Goal: Task Accomplishment & Management: Complete application form

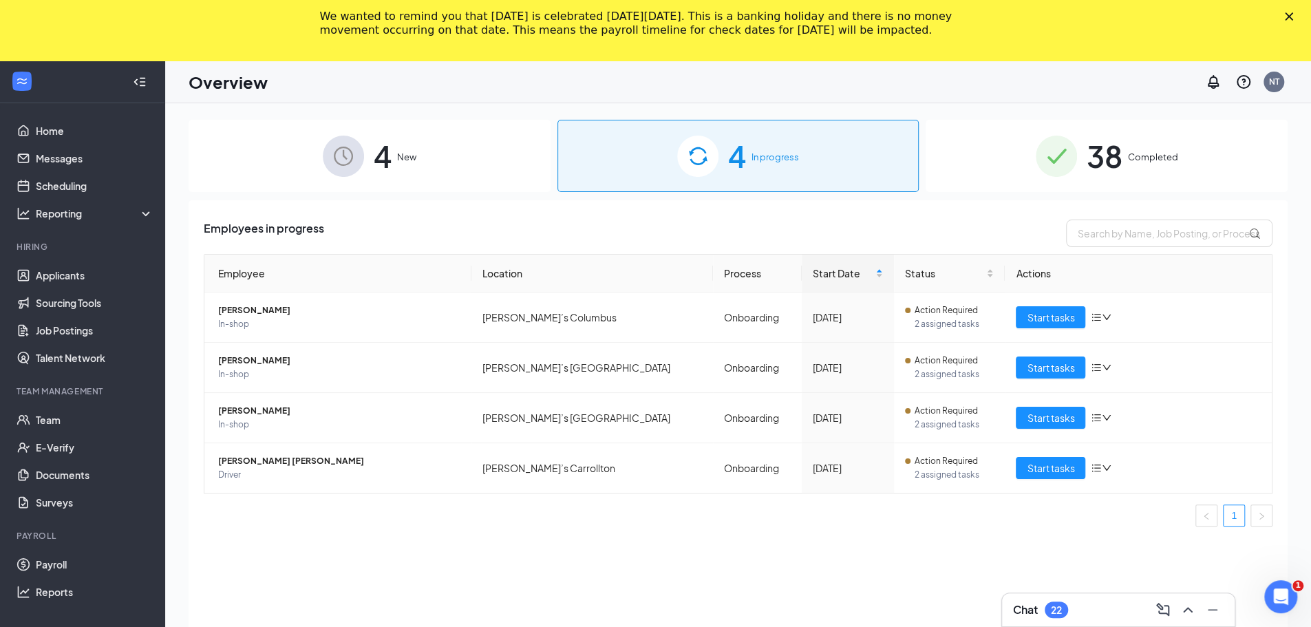
click at [1293, 16] on div "We wanted to remind you that Labor Day is celebrated on Monday, September 1, 20…" at bounding box center [655, 24] width 1311 height 36
click at [1299, 16] on div "Close" at bounding box center [1292, 16] width 14 height 8
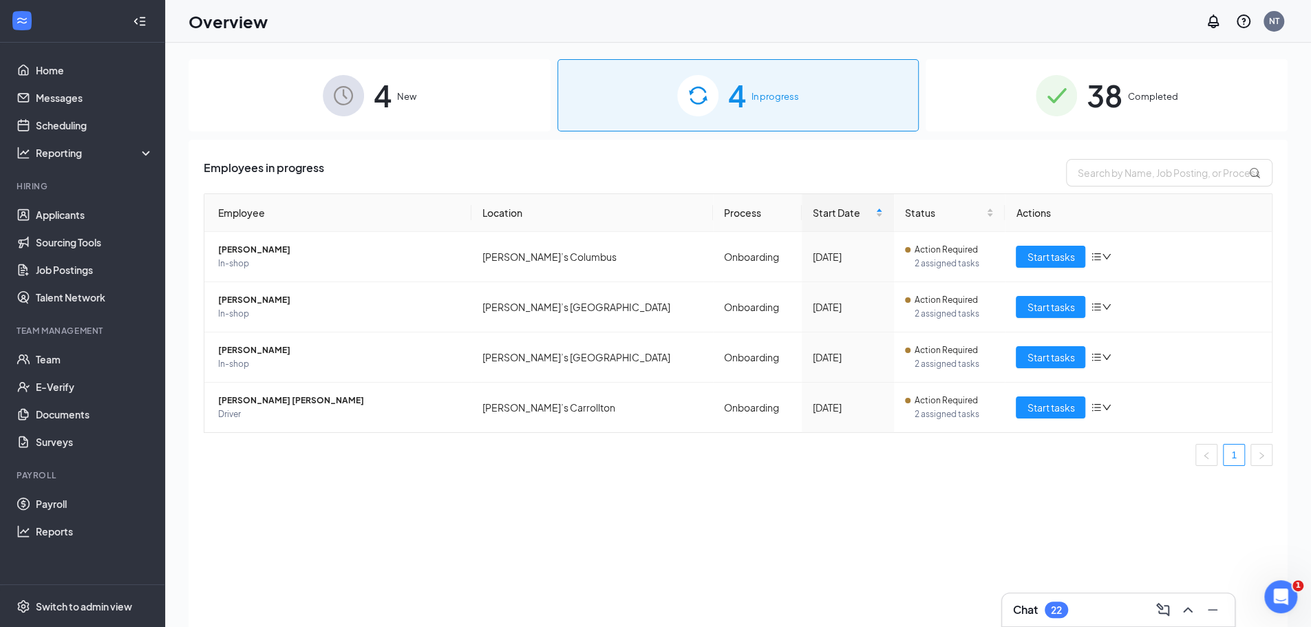
click at [414, 87] on div "4 New" at bounding box center [370, 95] width 362 height 72
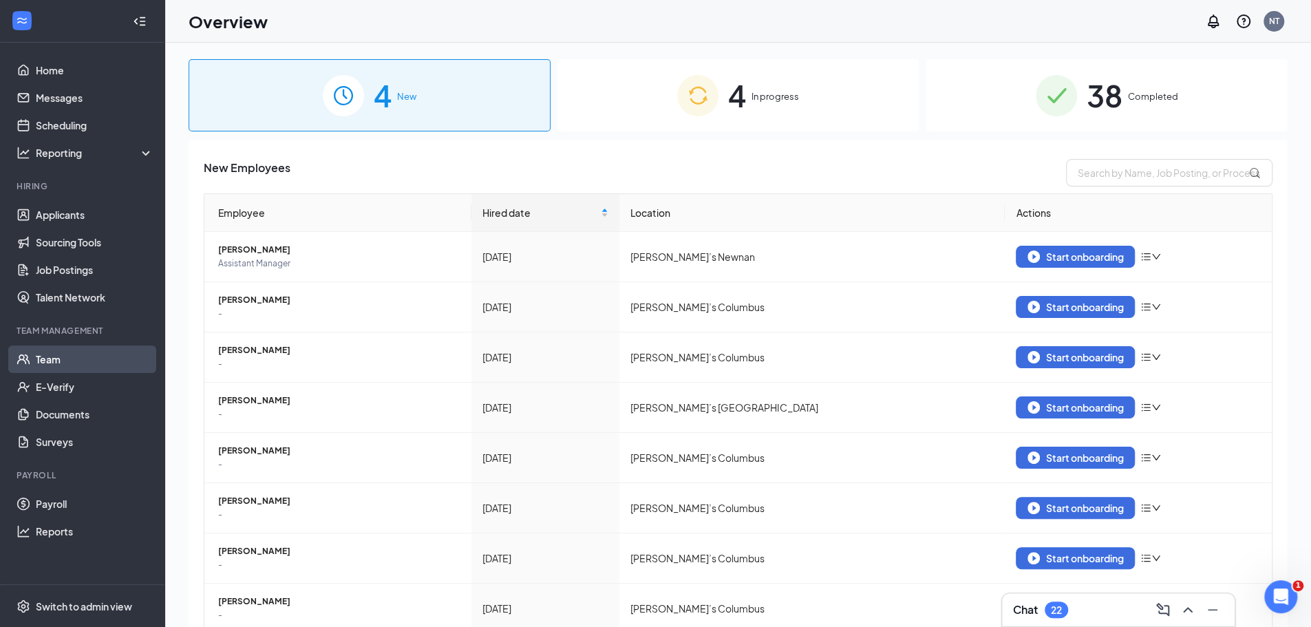
click at [46, 360] on link "Team" at bounding box center [95, 360] width 118 height 28
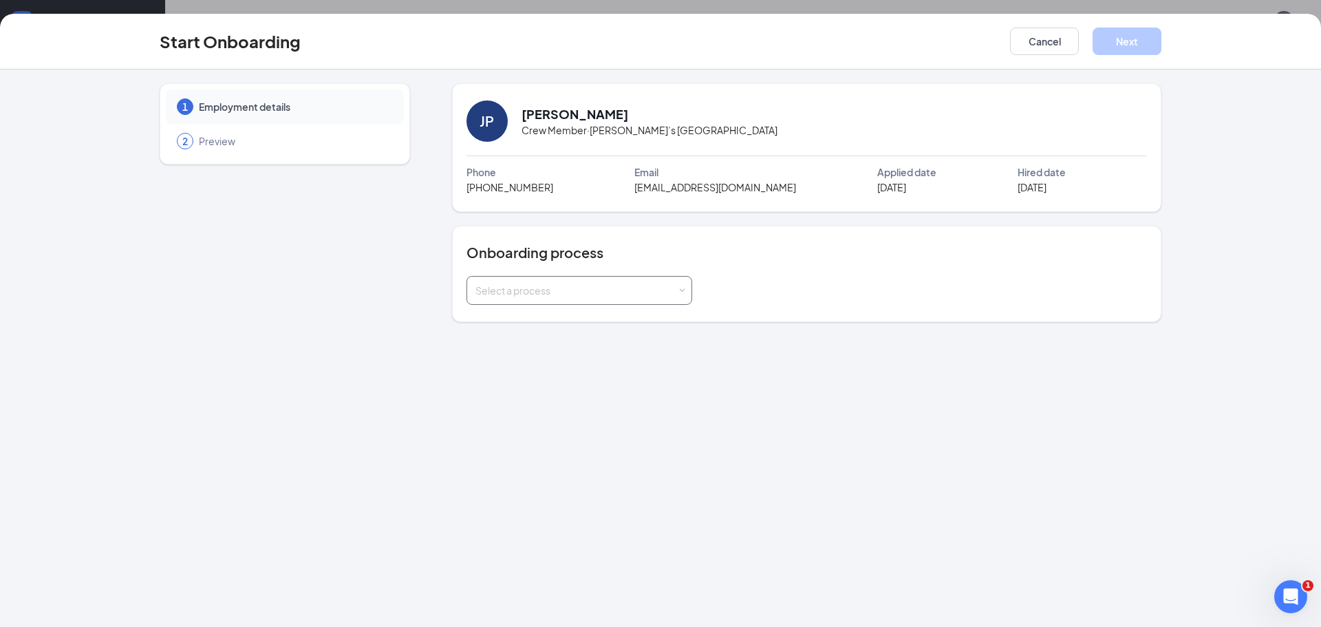
click at [676, 290] on div "Select a process" at bounding box center [577, 291] width 202 height 14
click at [613, 320] on li "Onboarding" at bounding box center [579, 318] width 226 height 25
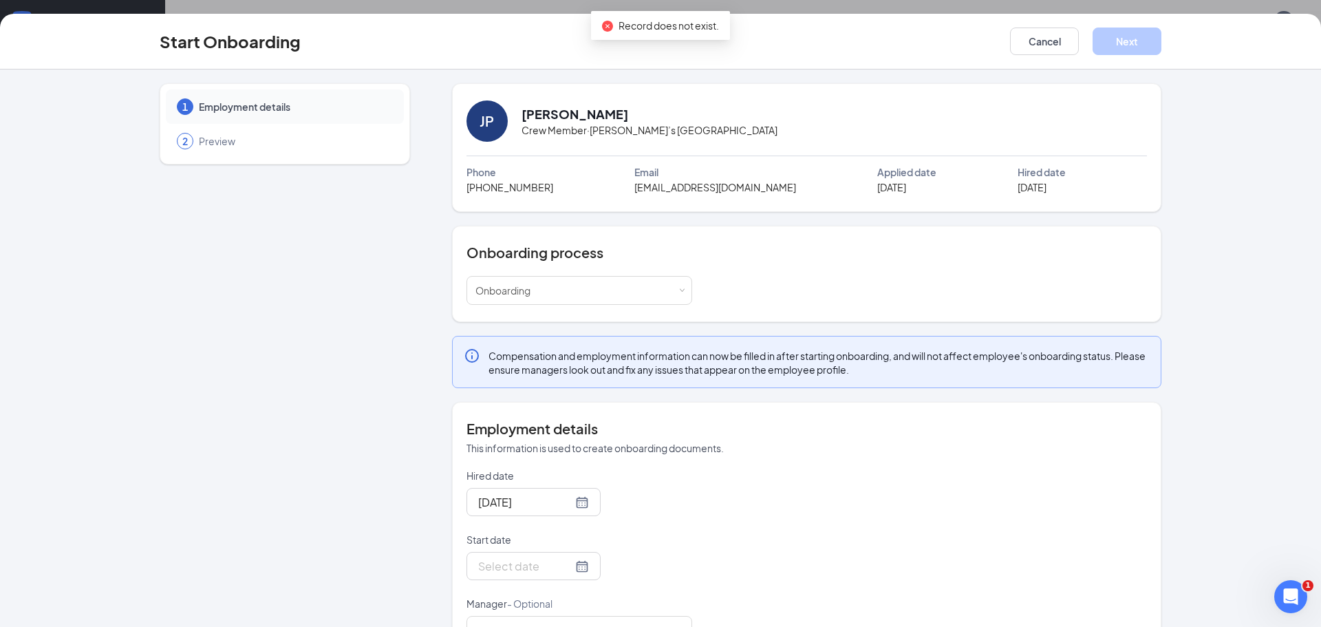
click at [564, 593] on form "Hired date Aug 26, 2025 Start date Manager - Optional" at bounding box center [580, 557] width 226 height 176
click at [571, 568] on div at bounding box center [534, 566] width 134 height 28
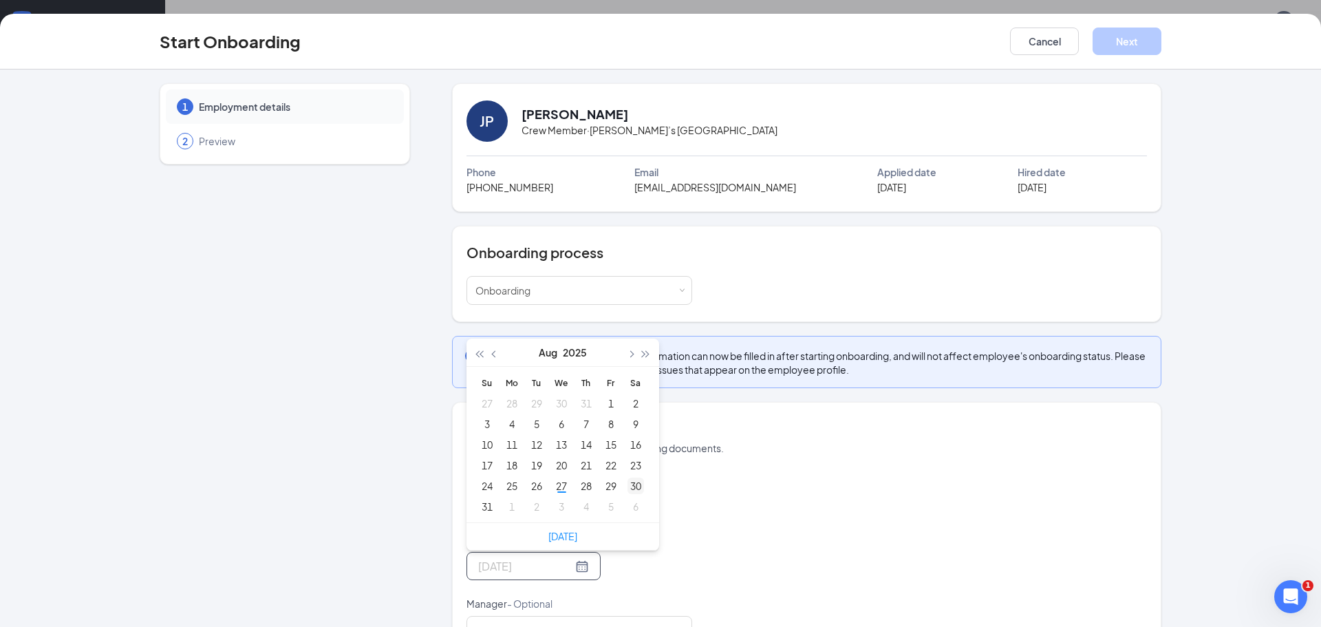
type input "[DATE]"
click at [628, 485] on div "30" at bounding box center [636, 486] width 17 height 17
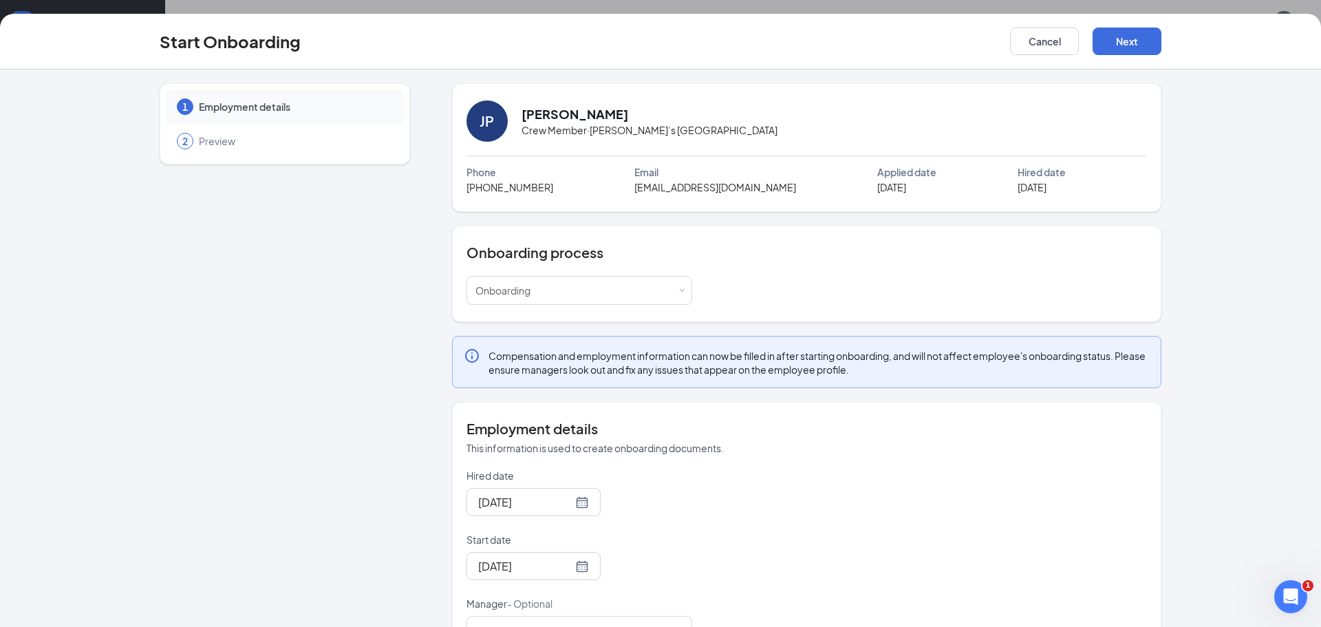
scroll to position [45, 0]
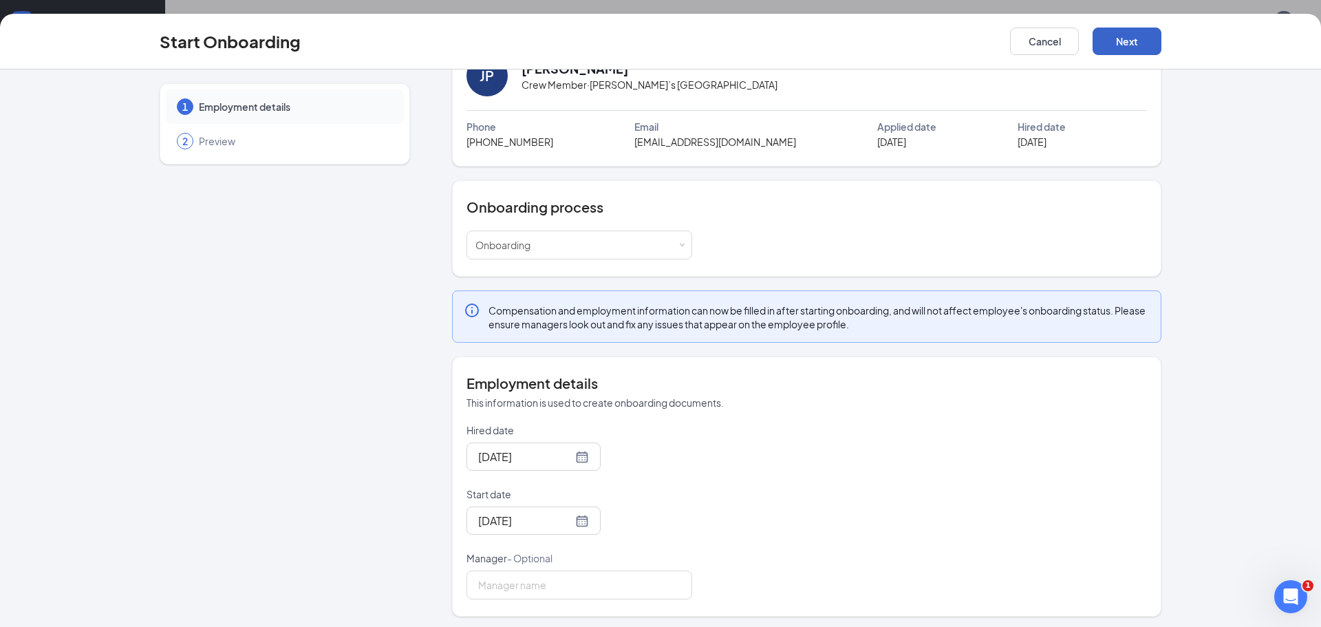
click at [1140, 32] on button "Next" at bounding box center [1127, 42] width 69 height 28
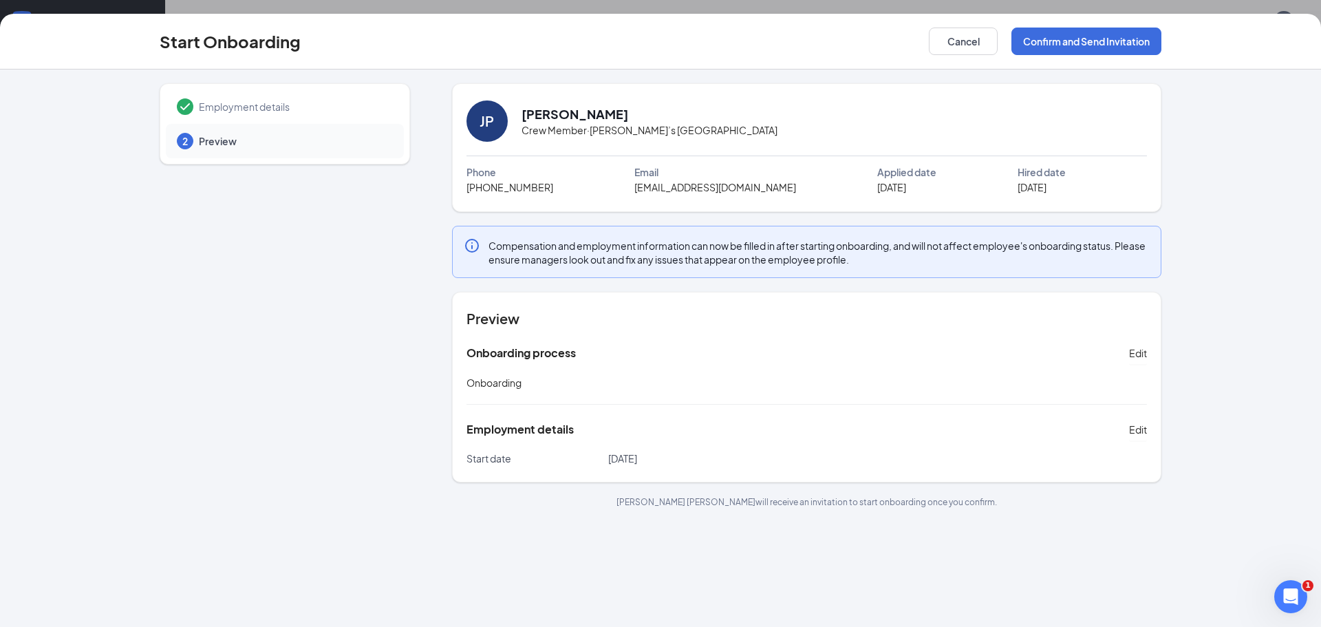
scroll to position [0, 0]
click at [1134, 352] on span "Edit" at bounding box center [1138, 353] width 18 height 14
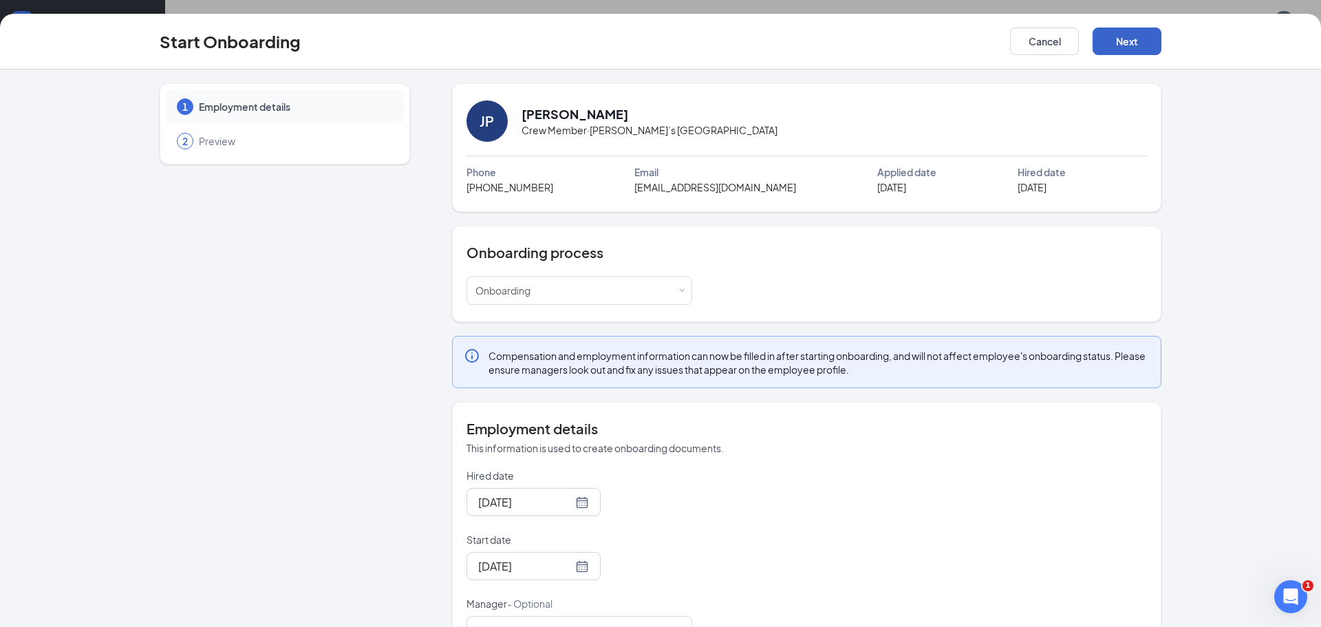
click at [1125, 32] on button "Next" at bounding box center [1127, 42] width 69 height 28
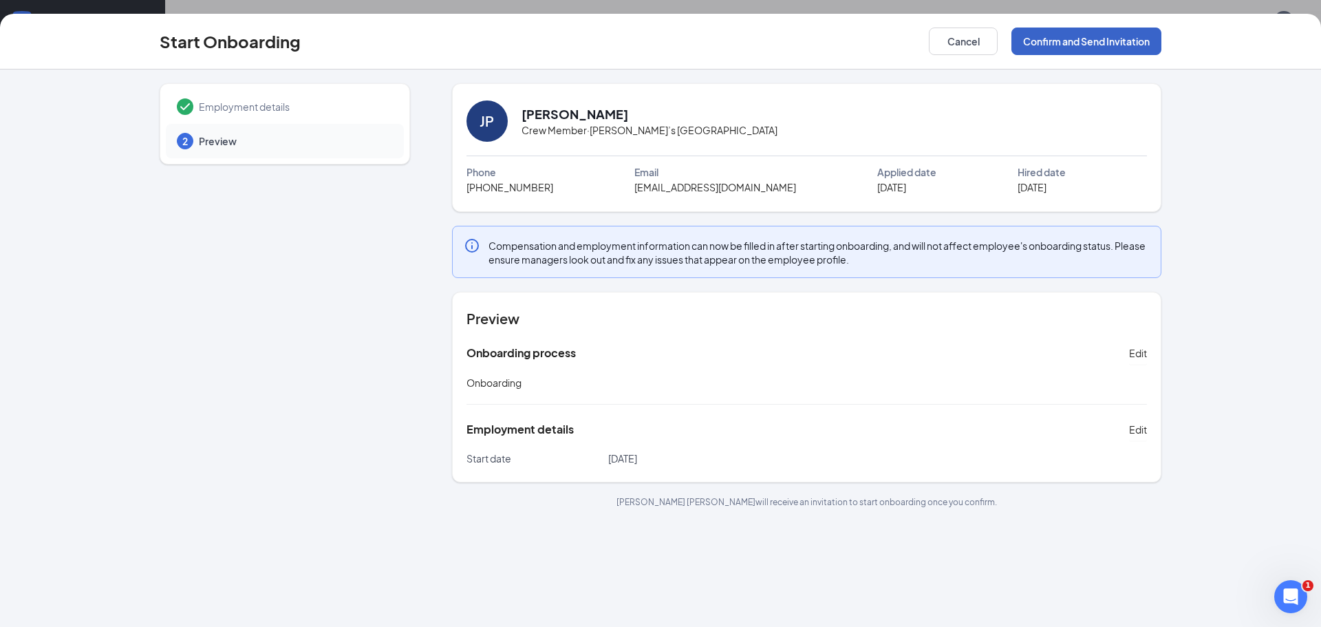
click at [1131, 47] on button "Confirm and Send Invitation" at bounding box center [1087, 42] width 150 height 28
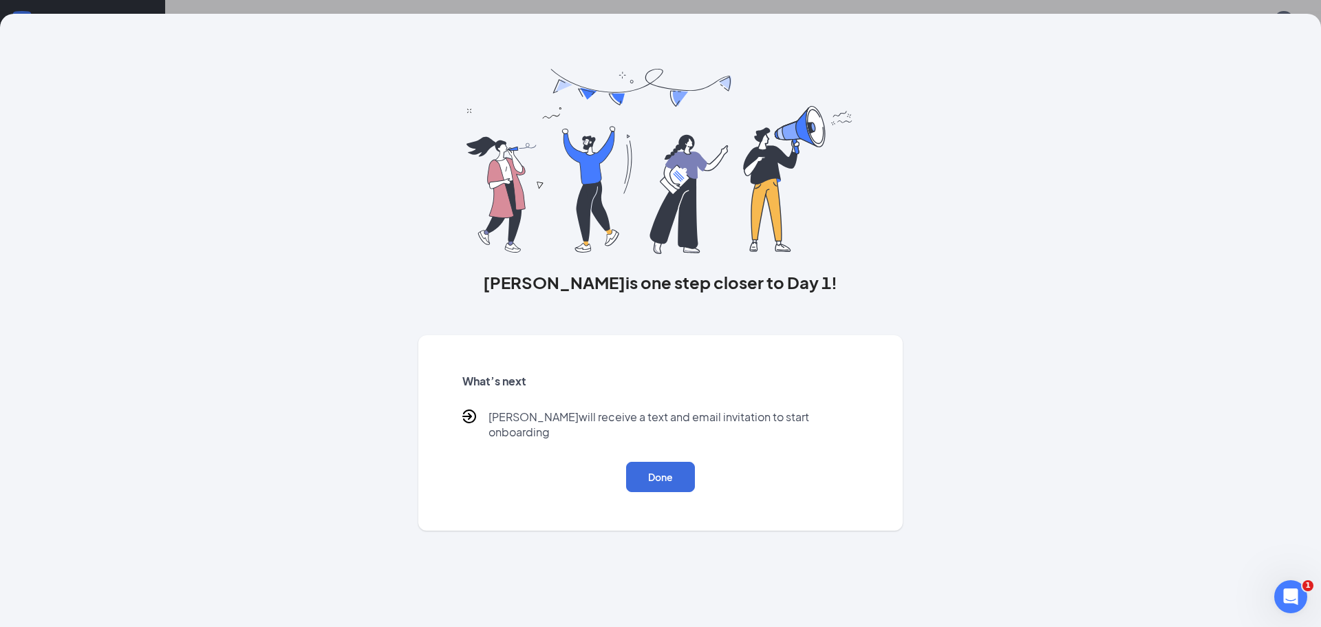
click at [680, 445] on div "What’s next Johnathan will receive a text and email invitation to start onboard…" at bounding box center [660, 432] width 429 height 151
click at [668, 463] on button "Done" at bounding box center [660, 477] width 69 height 30
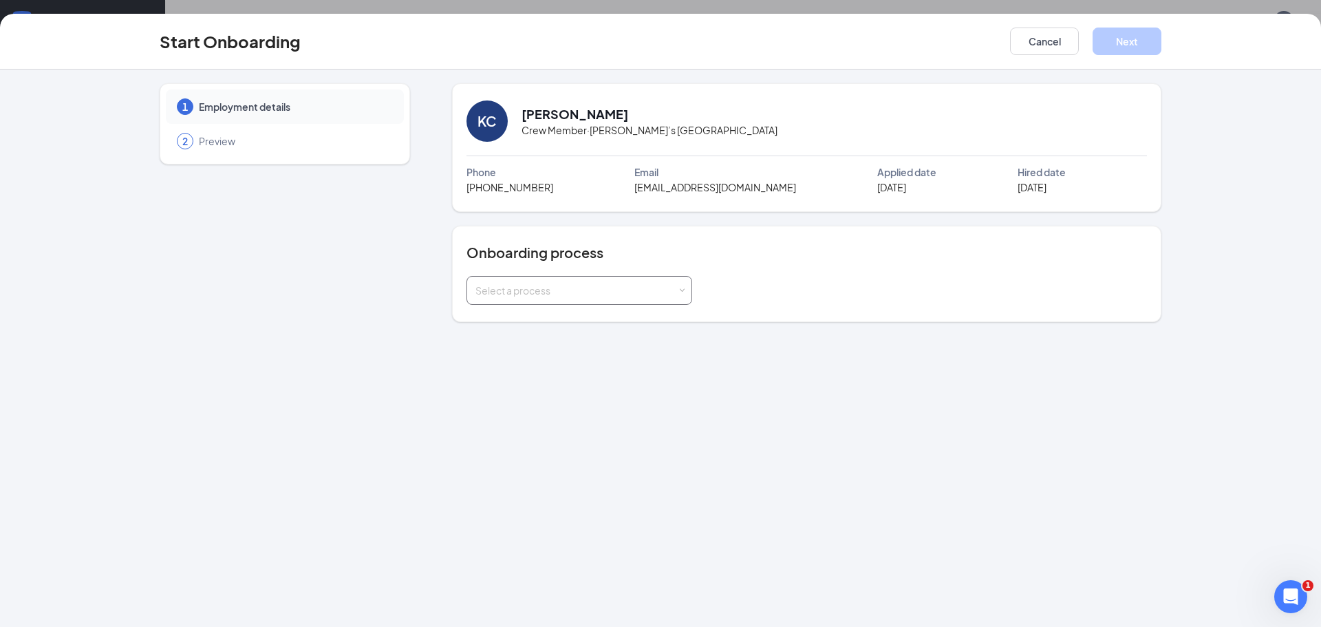
click at [676, 291] on div "Select a process" at bounding box center [577, 291] width 202 height 14
click at [593, 318] on li "Onboarding" at bounding box center [579, 318] width 226 height 25
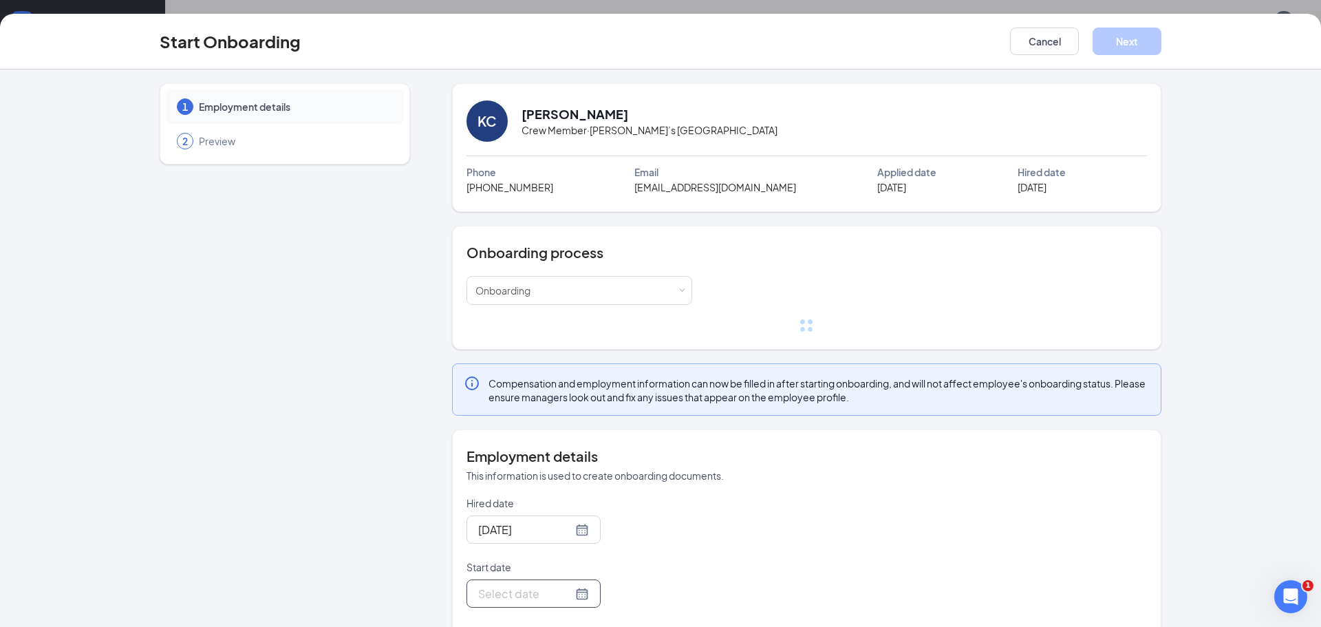
click at [570, 593] on form "Hired date Aug 26, 2025 Start date Manager - Optional" at bounding box center [580, 584] width 226 height 176
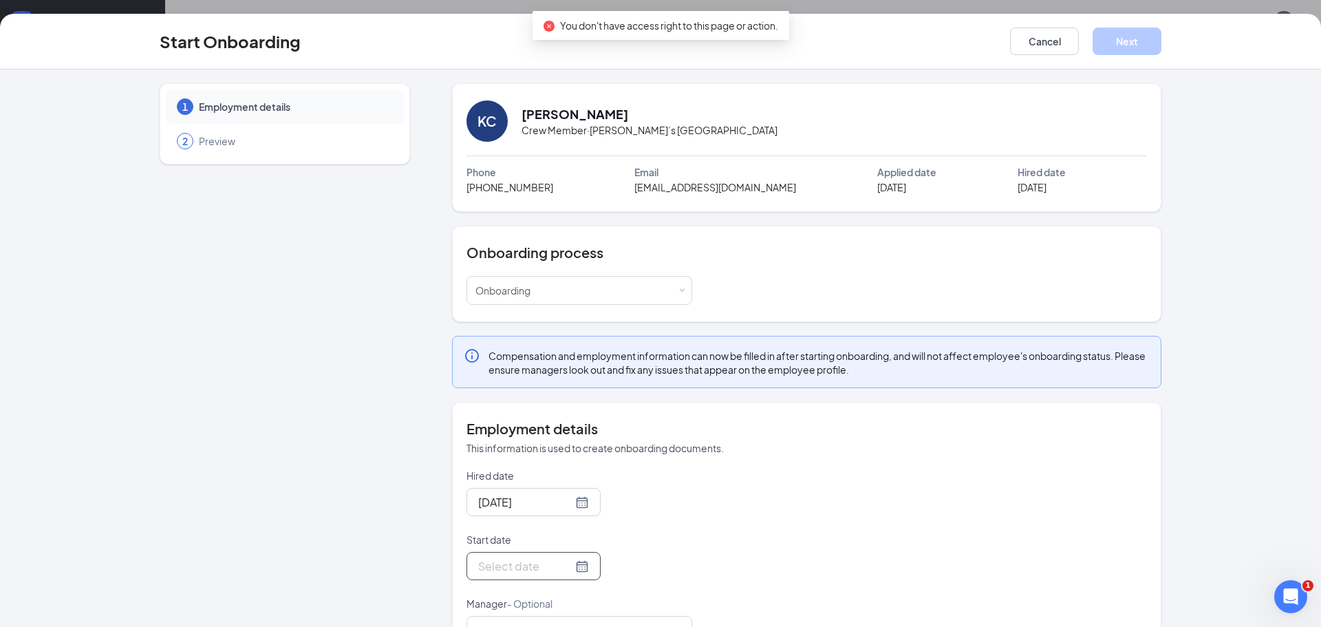
click at [563, 561] on div at bounding box center [533, 565] width 111 height 17
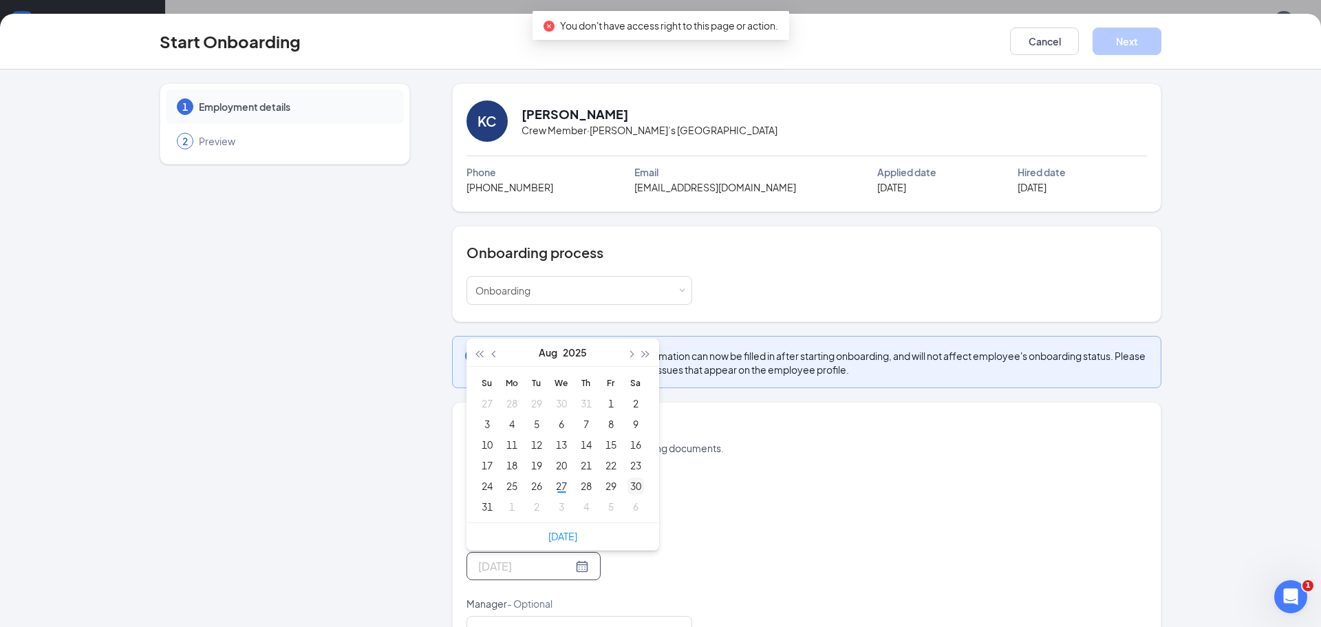
type input "[DATE]"
click at [628, 484] on div "30" at bounding box center [636, 486] width 17 height 17
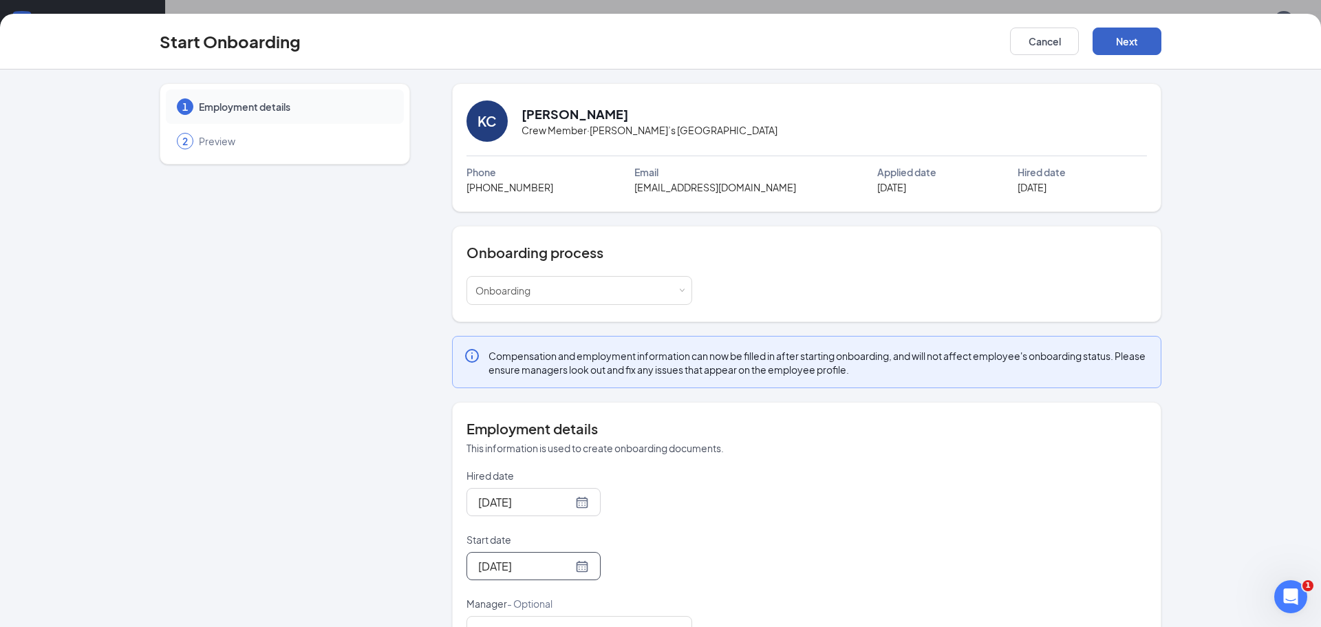
click at [1136, 53] on button "Next" at bounding box center [1127, 42] width 69 height 28
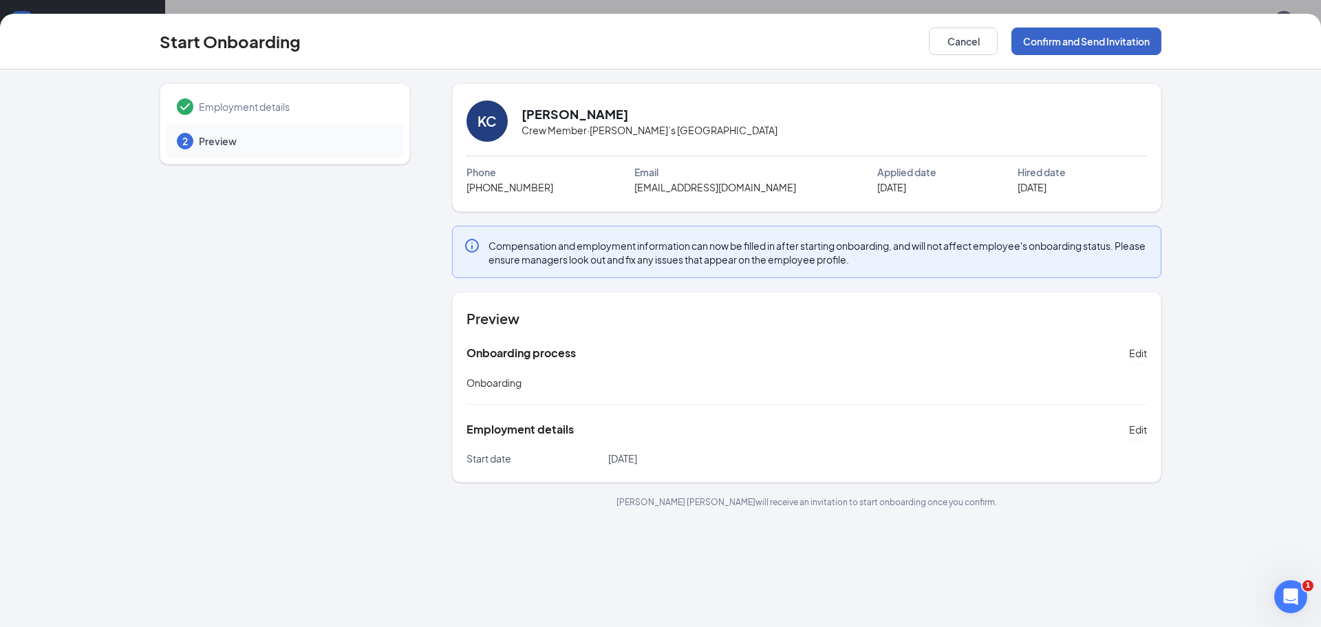
click at [1105, 46] on button "Confirm and Send Invitation" at bounding box center [1087, 42] width 150 height 28
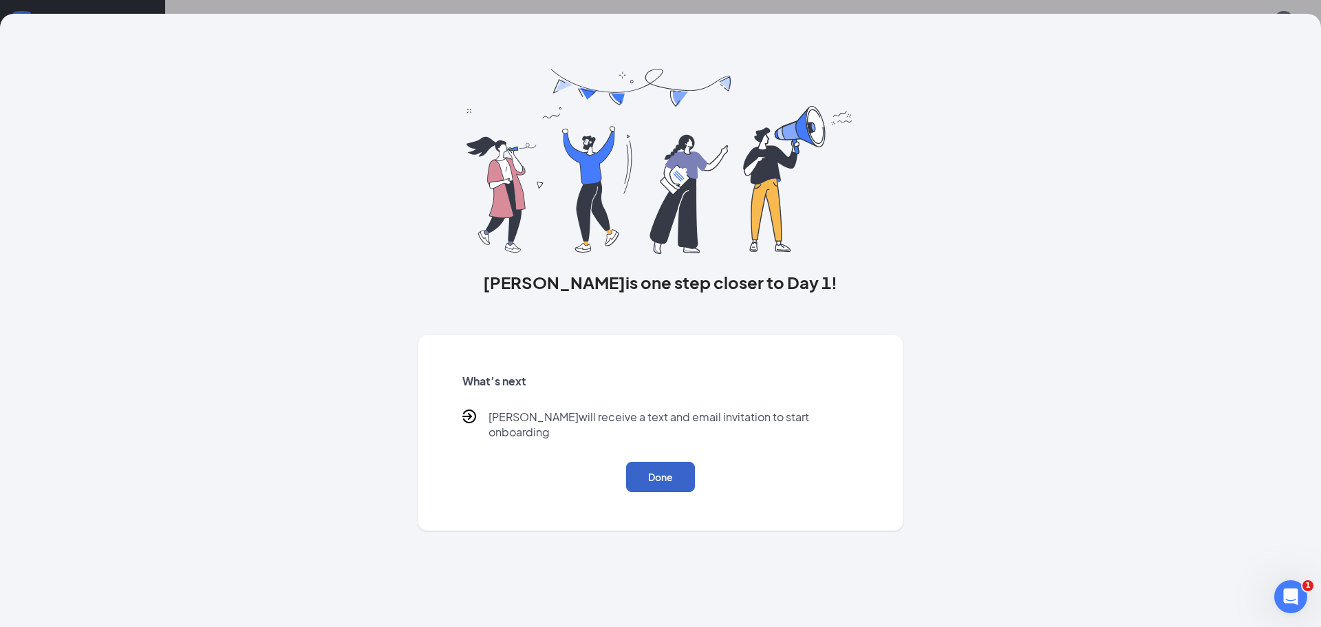
click at [662, 462] on button "Done" at bounding box center [660, 477] width 69 height 30
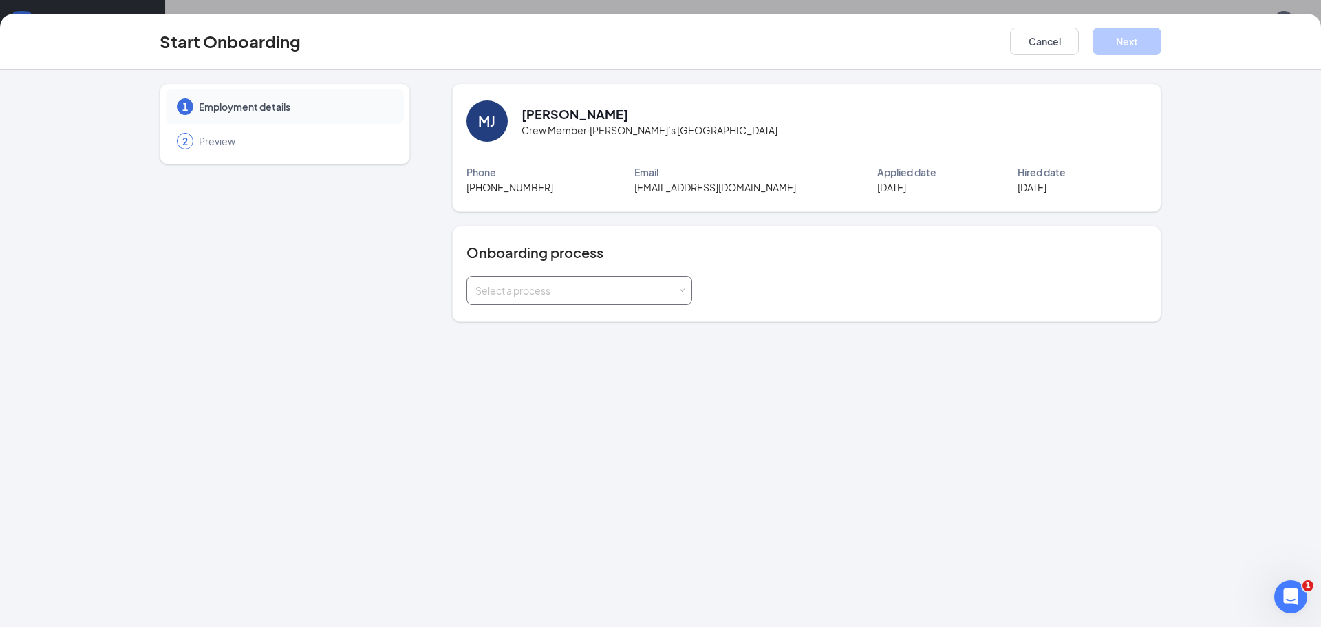
click at [669, 287] on div "Select a process" at bounding box center [577, 291] width 202 height 14
click at [574, 315] on li "Onboarding" at bounding box center [579, 318] width 226 height 25
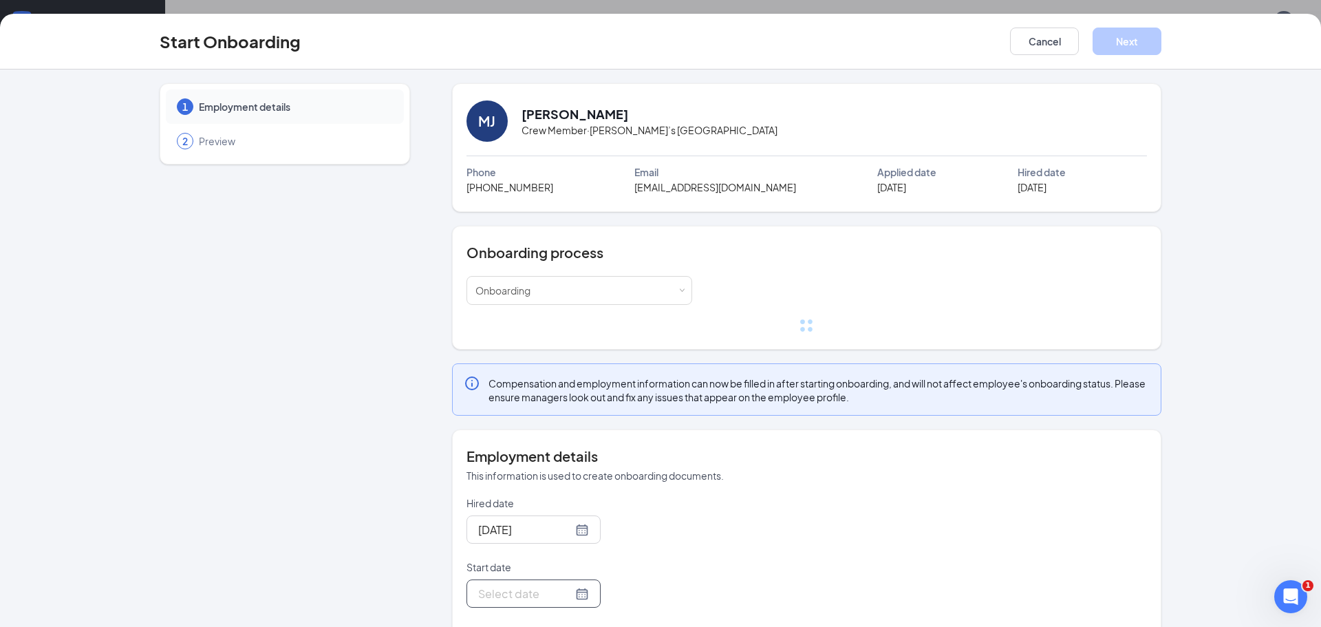
click at [566, 563] on div "Start date" at bounding box center [580, 583] width 226 height 47
click at [568, 585] on div at bounding box center [533, 593] width 111 height 17
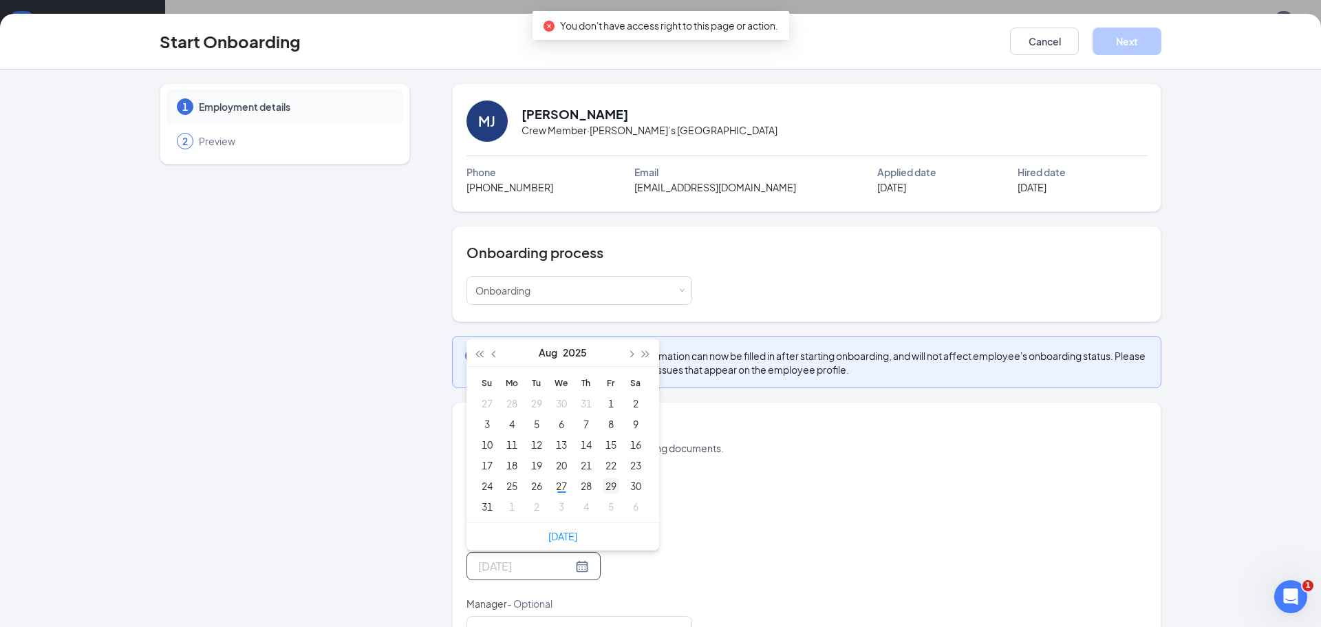
click at [611, 478] on div "29" at bounding box center [611, 486] width 17 height 17
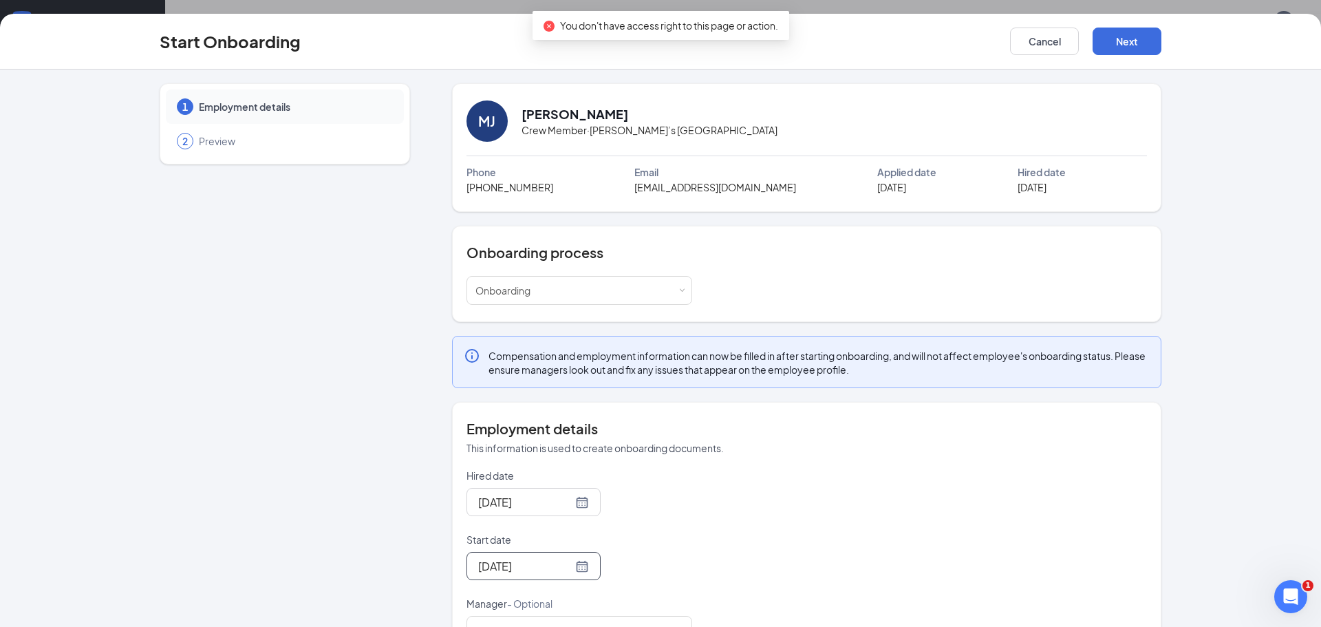
click at [571, 571] on div "[DATE]" at bounding box center [534, 566] width 134 height 28
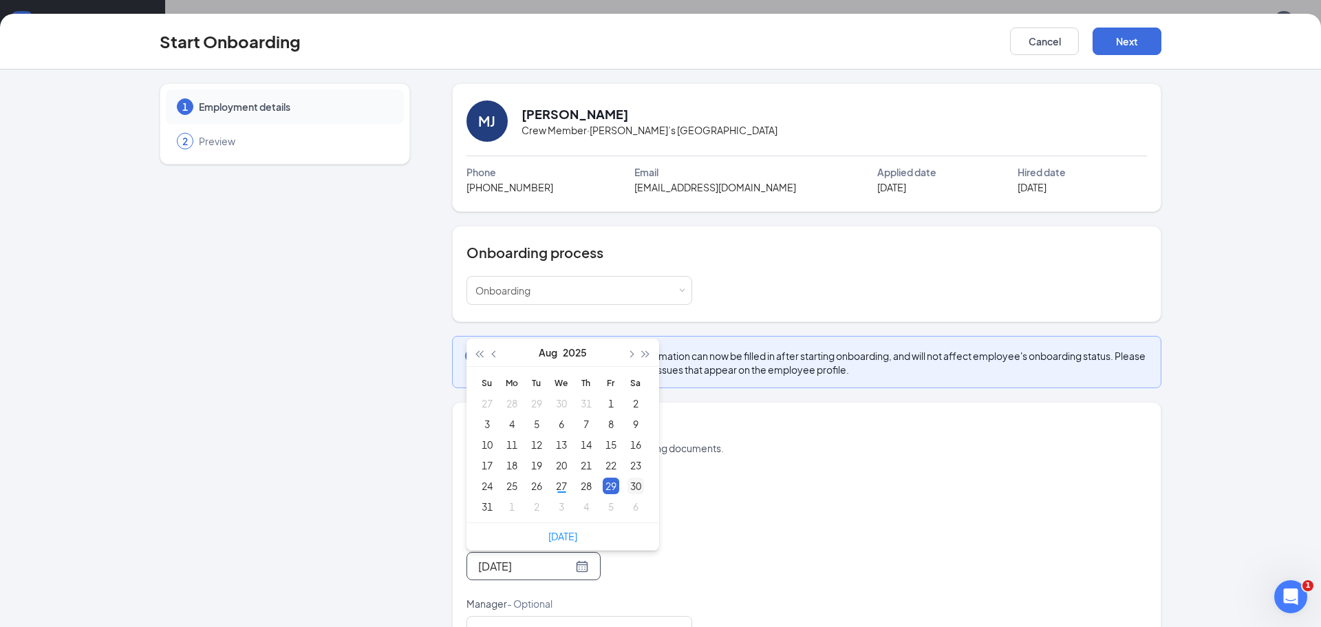
type input "[DATE]"
click at [628, 488] on div "30" at bounding box center [636, 486] width 17 height 17
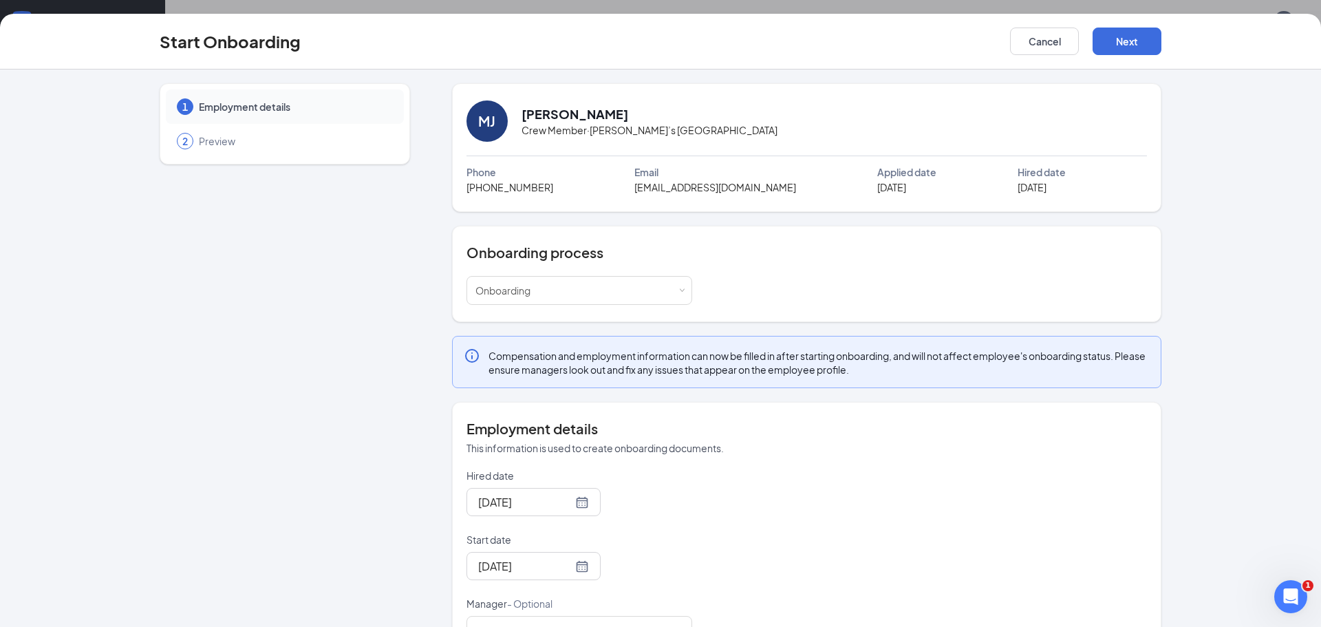
scroll to position [45, 0]
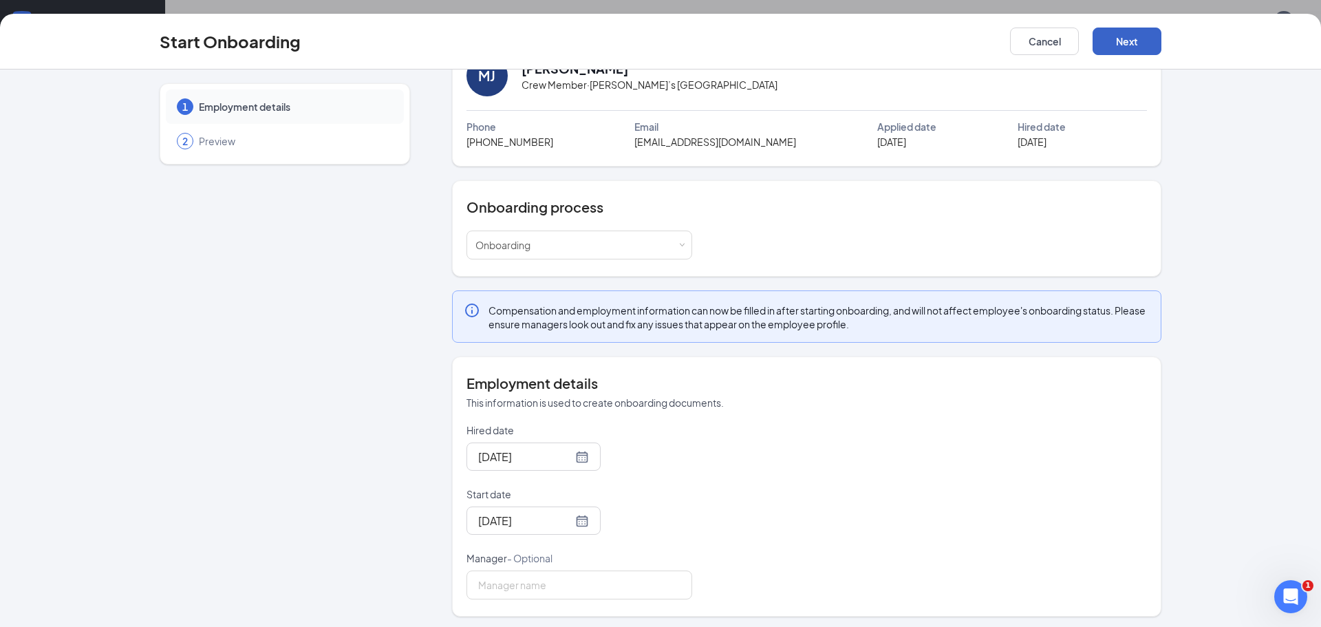
click at [1147, 30] on button "Next" at bounding box center [1127, 42] width 69 height 28
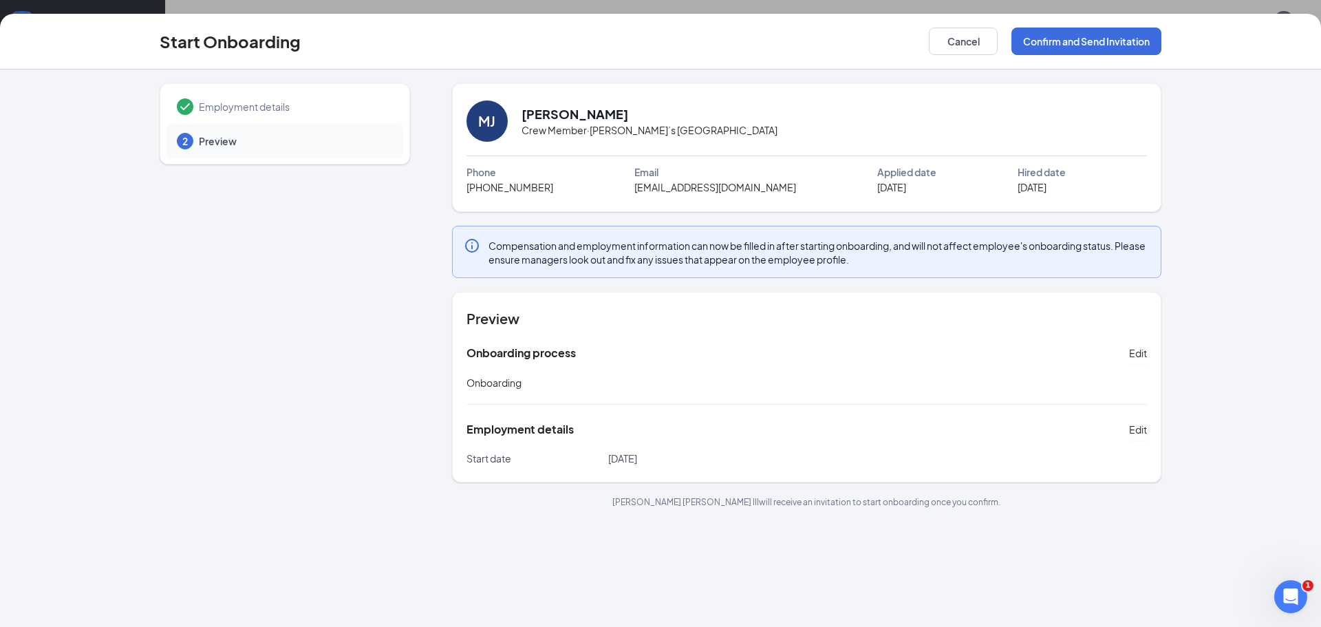
scroll to position [0, 0]
click at [1082, 51] on button "Confirm and Send Invitation" at bounding box center [1087, 42] width 150 height 28
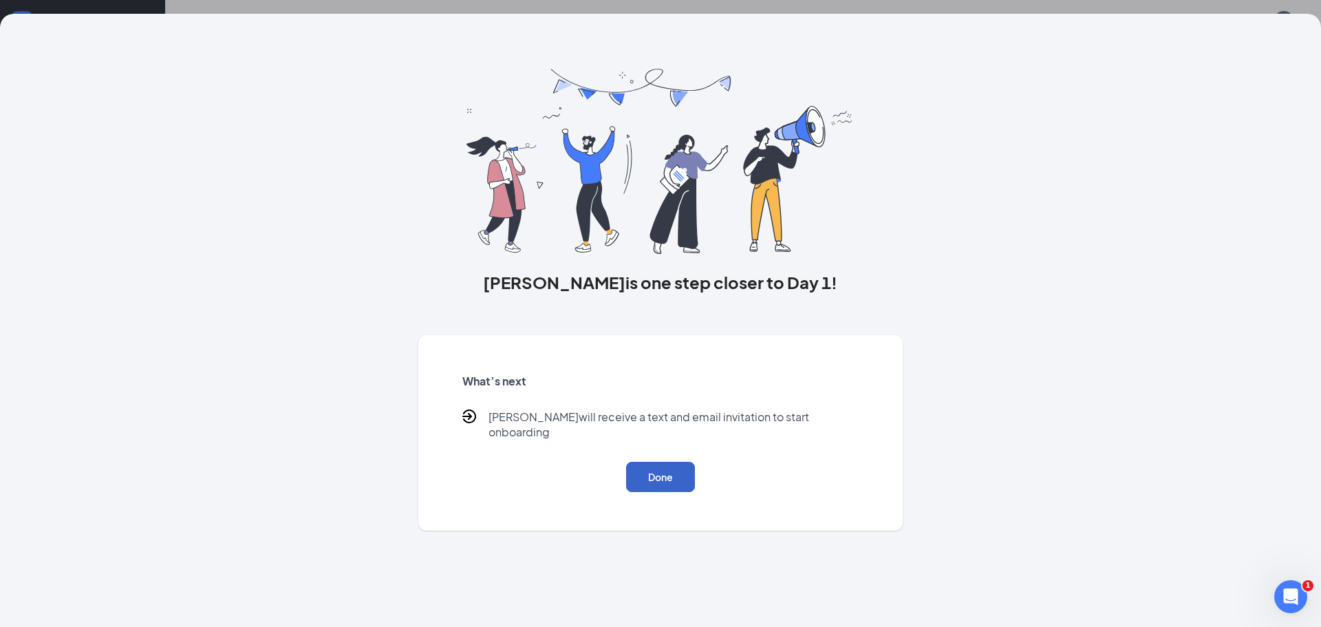
click at [674, 467] on button "Done" at bounding box center [660, 477] width 69 height 30
